Goal: Information Seeking & Learning: Check status

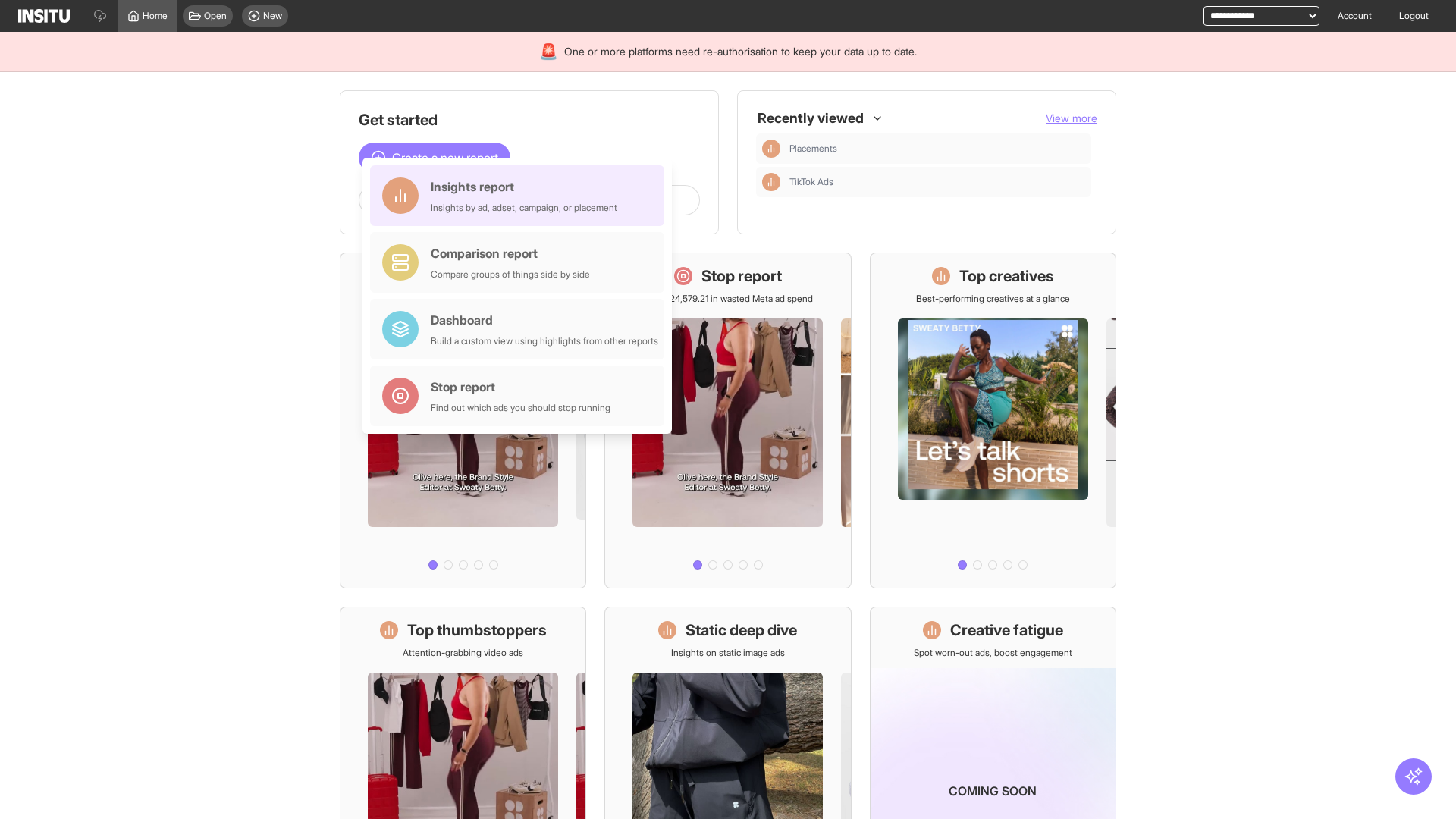
click at [521, 196] on div "Insights report Insights by ad, adset, campaign, or placement" at bounding box center [523, 196] width 186 height 36
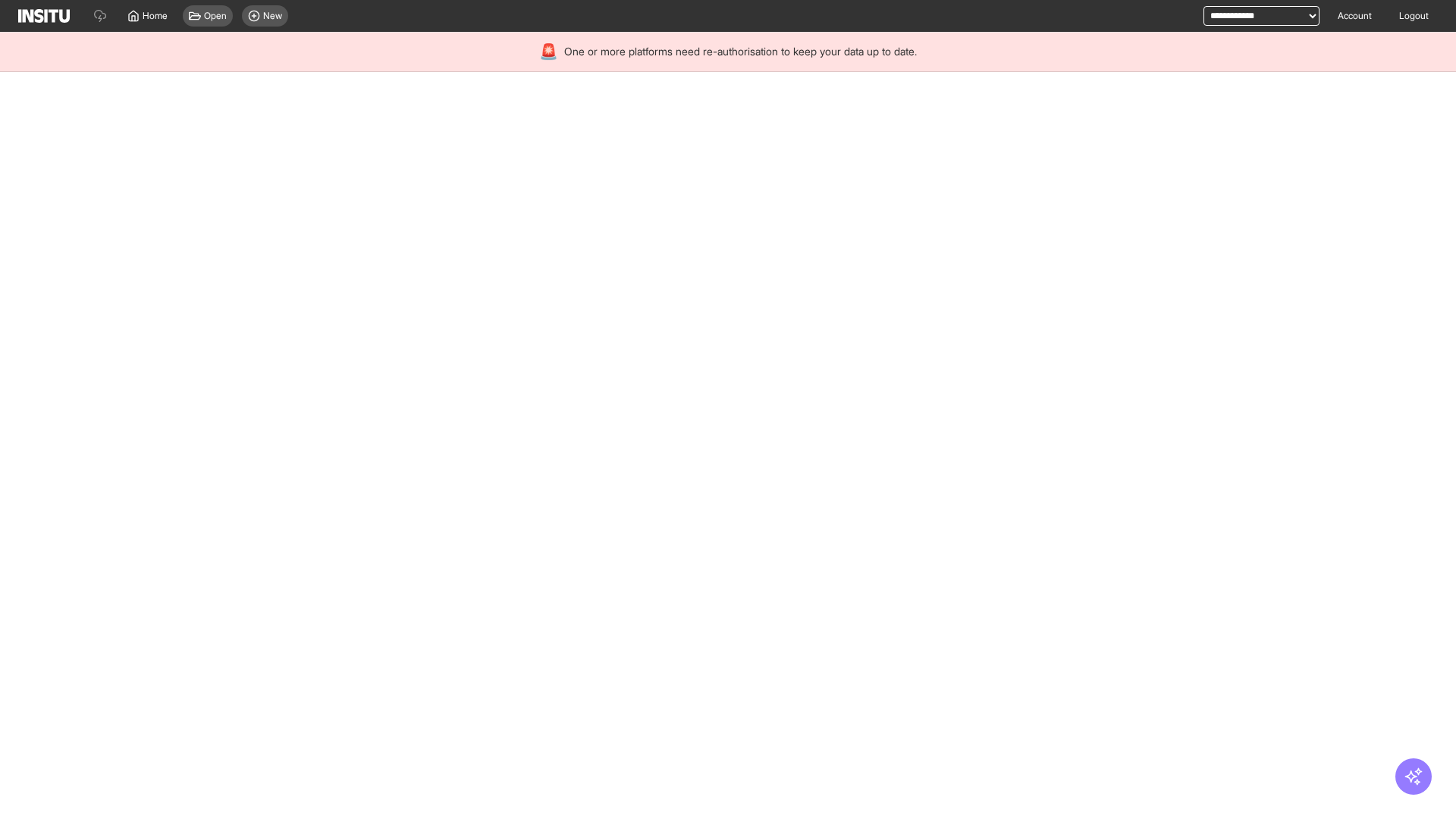
select select "**"
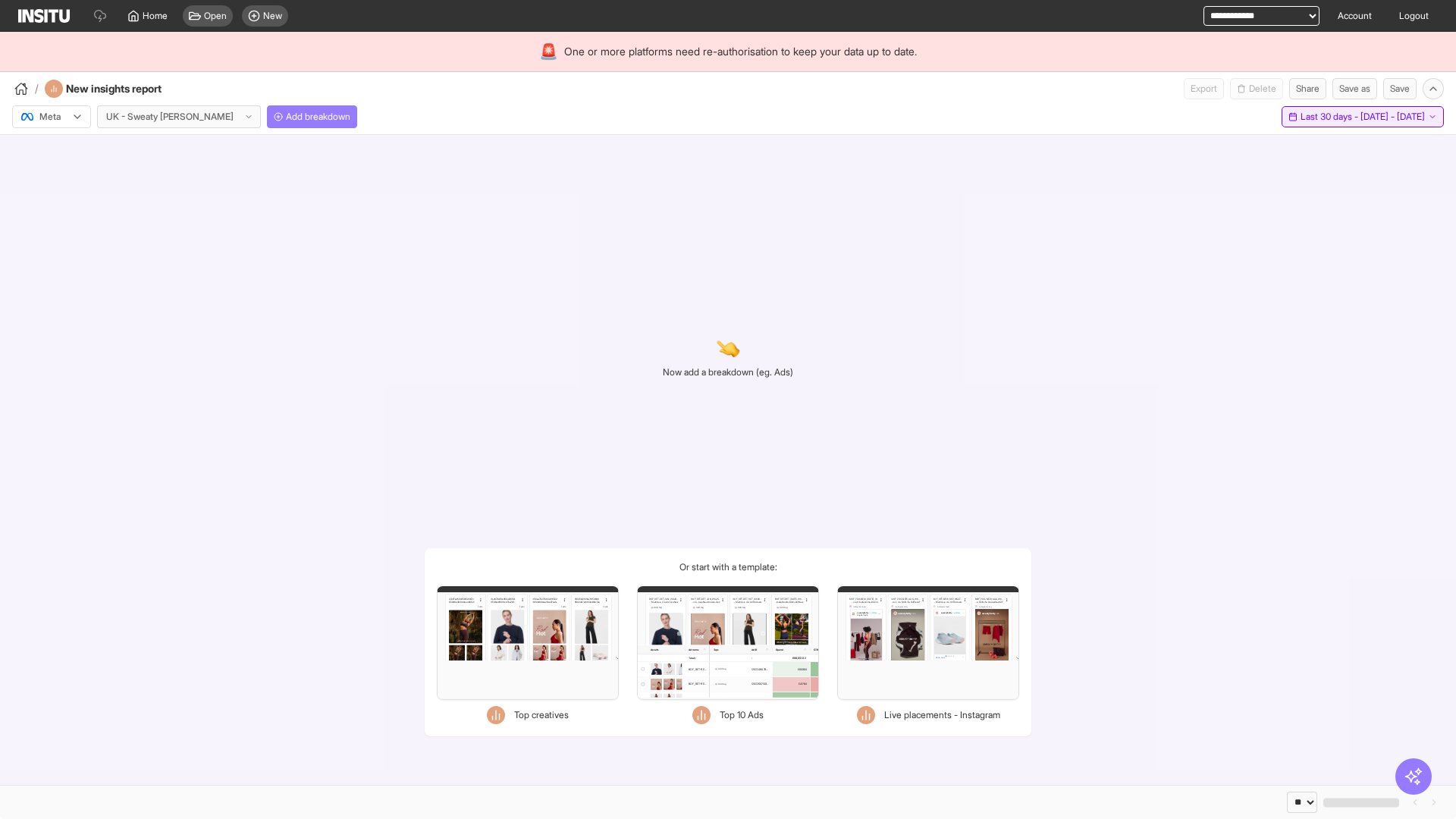
click at [1328, 117] on span "Last 30 days - [DATE] - [DATE]" at bounding box center [1362, 117] width 124 height 12
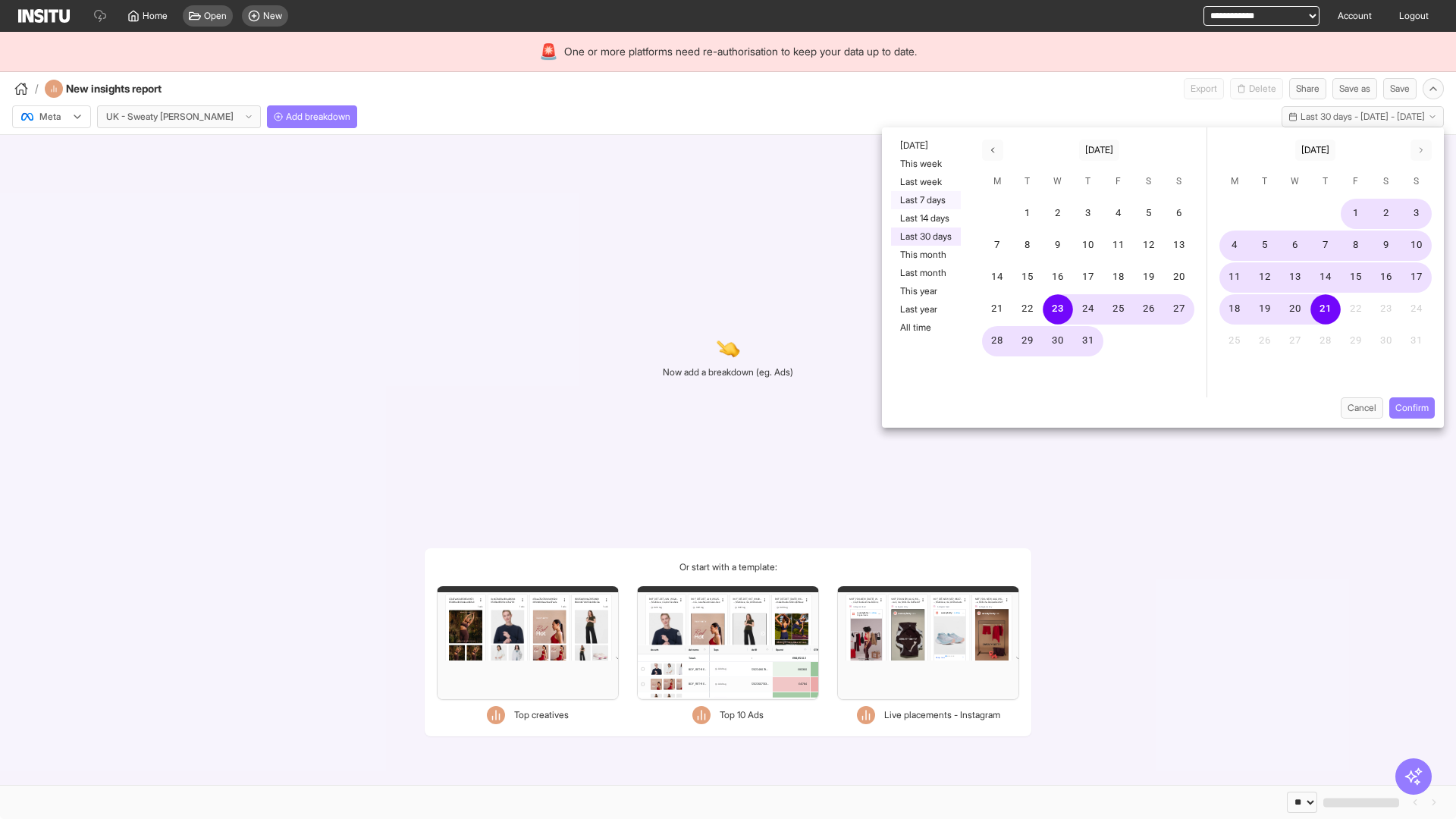
click at [925, 200] on button "Last 7 days" at bounding box center [926, 200] width 70 height 19
